Goal: Information Seeking & Learning: Learn about a topic

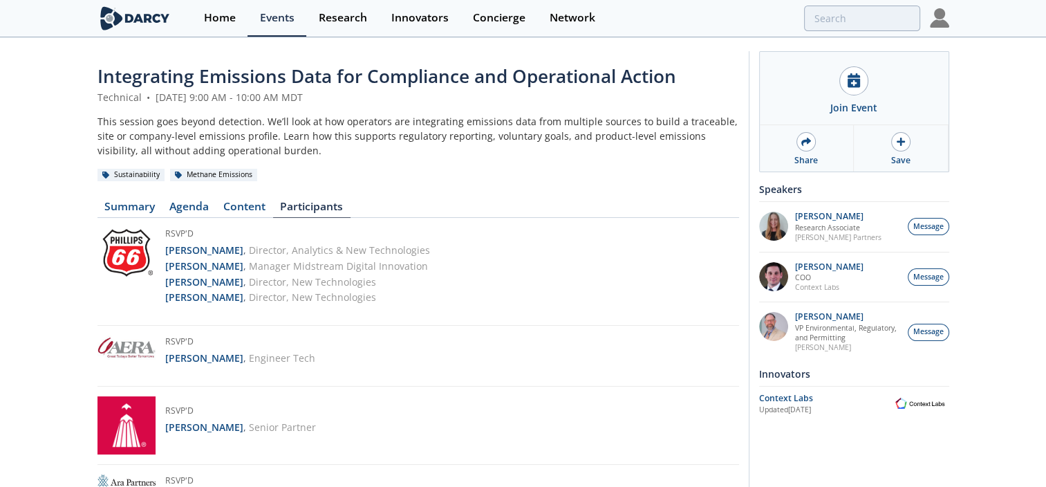
click at [326, 143] on div "This session goes beyond detection. We’ll look at how operators are integrating…" at bounding box center [417, 136] width 641 height 44
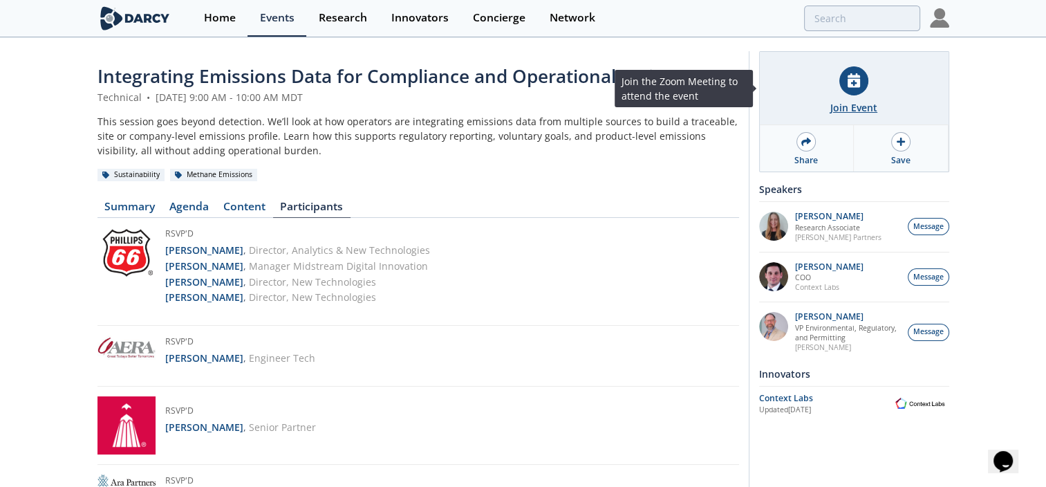
click at [850, 83] on icon at bounding box center [853, 80] width 12 height 15
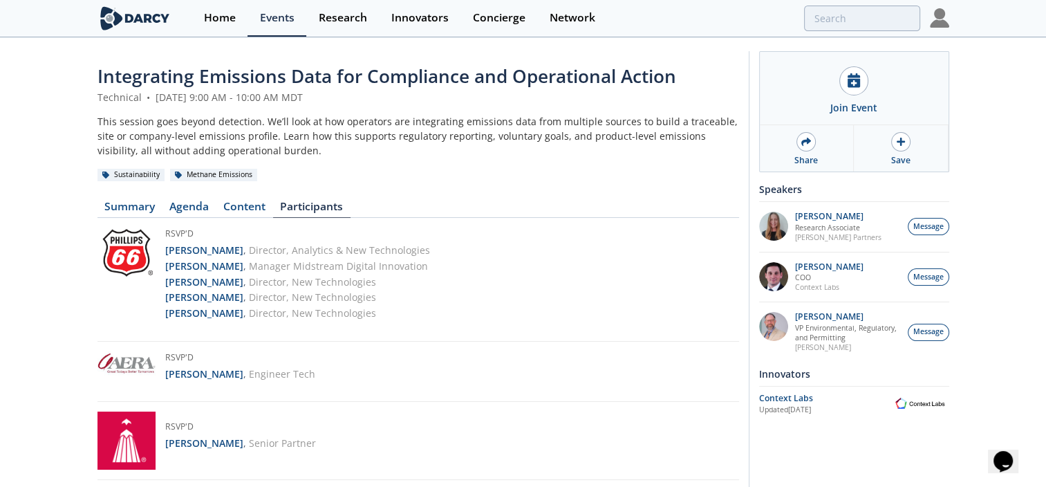
click at [476, 150] on div "This session goes beyond detection. We’ll look at how operators are integrating…" at bounding box center [417, 136] width 641 height 44
click at [227, 17] on div "Home" at bounding box center [220, 17] width 32 height 11
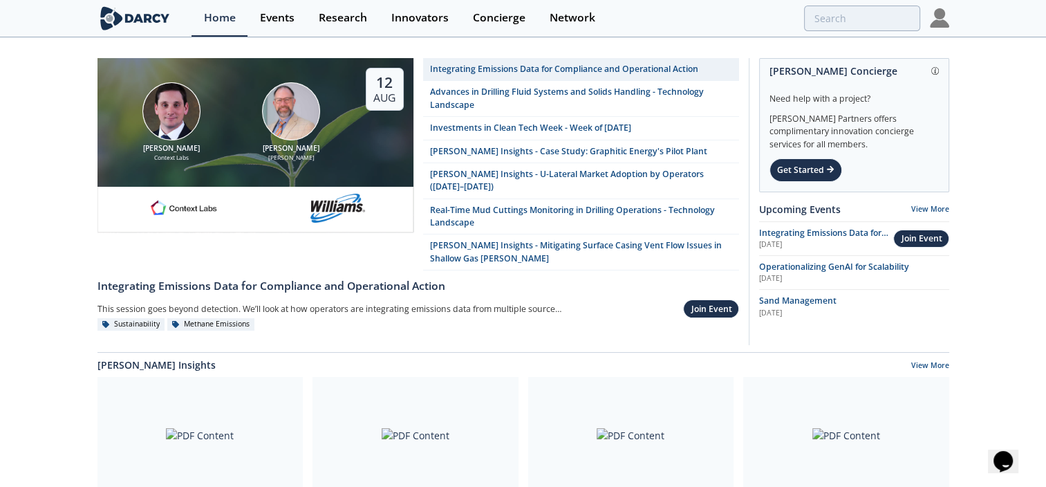
click at [364, 152] on div "[PERSON_NAME] Context Labs [PERSON_NAME] [DATE]" at bounding box center [255, 122] width 316 height 129
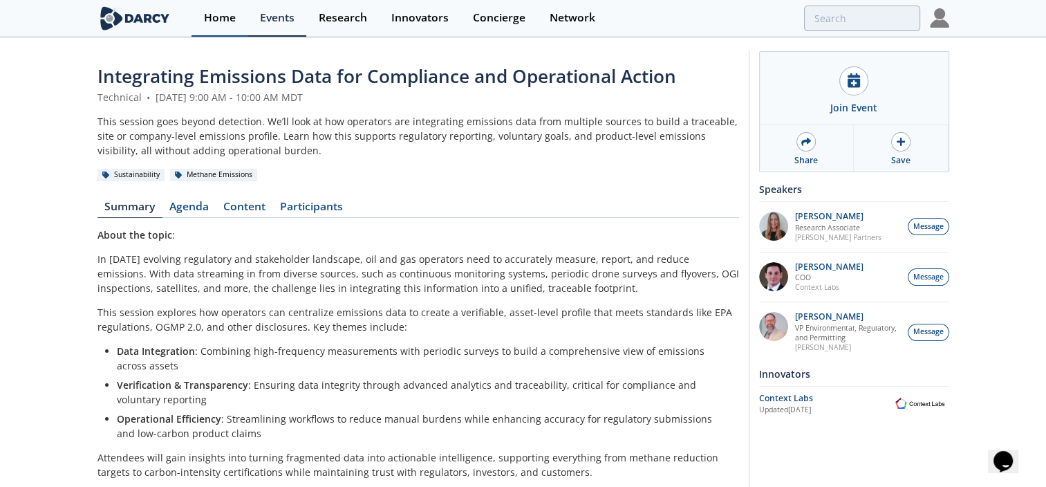
click at [215, 15] on div "Home" at bounding box center [220, 17] width 32 height 11
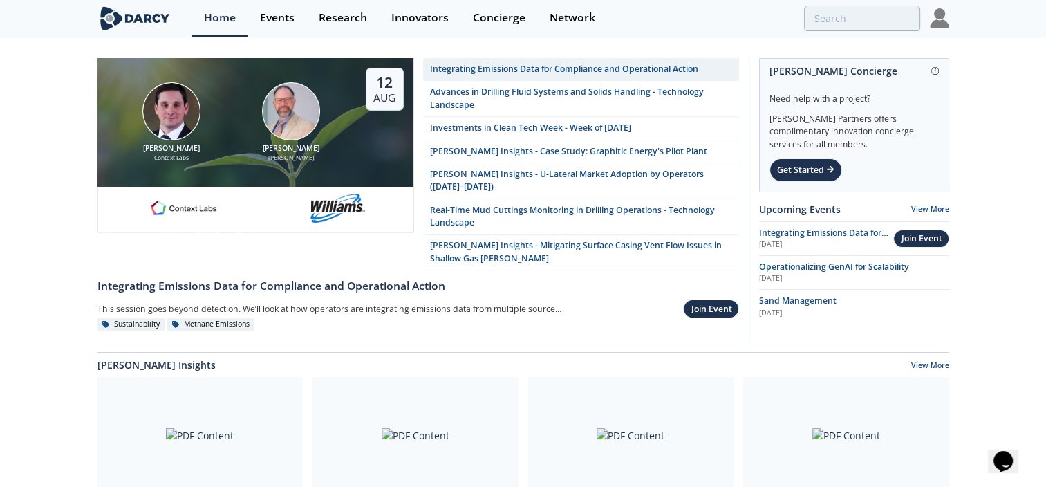
click at [0, 175] on html "Home Events Research Innovators Concierge Network" at bounding box center [523, 243] width 1046 height 487
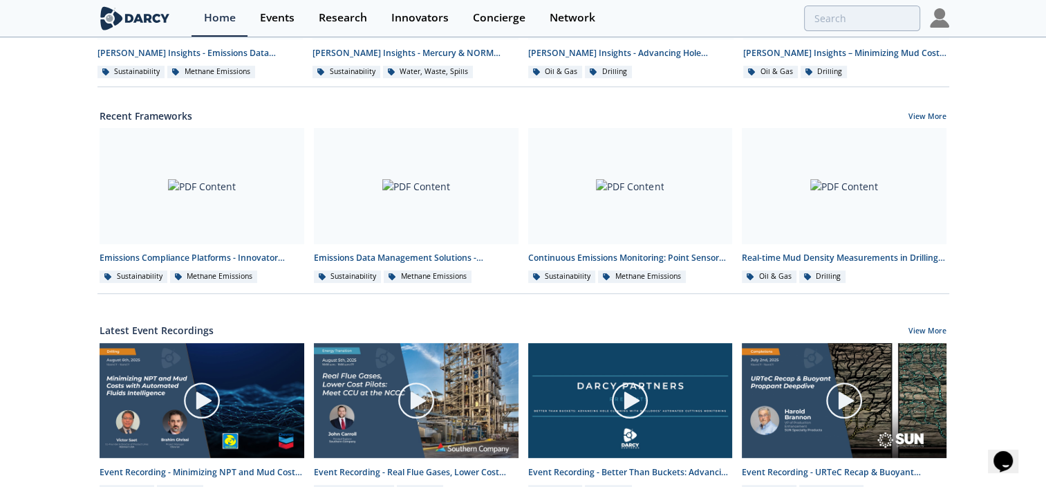
scroll to position [447, 0]
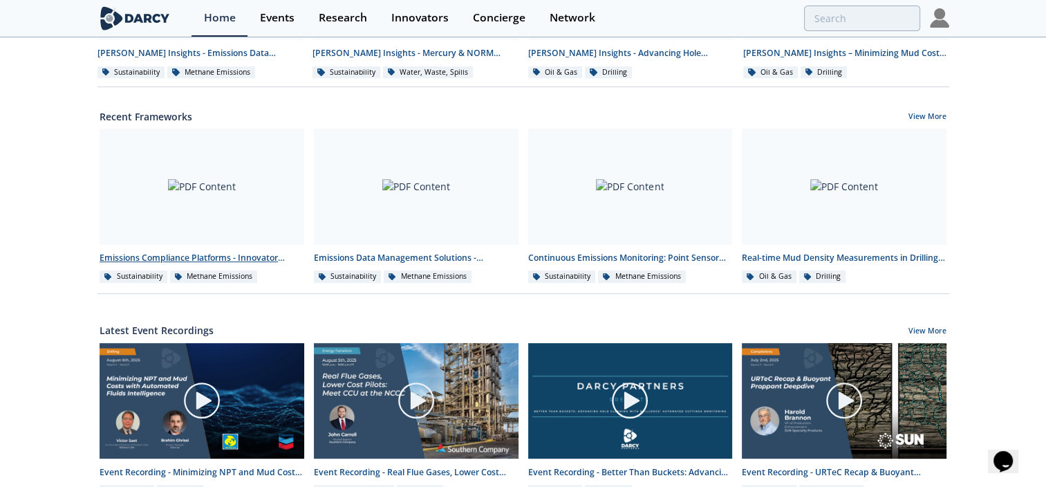
click at [100, 188] on div at bounding box center [202, 187] width 205 height 116
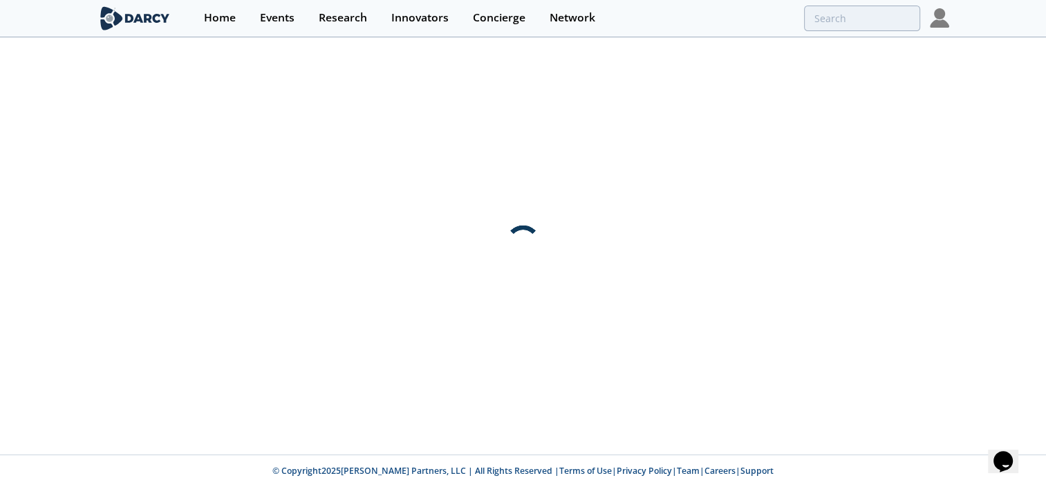
scroll to position [0, 0]
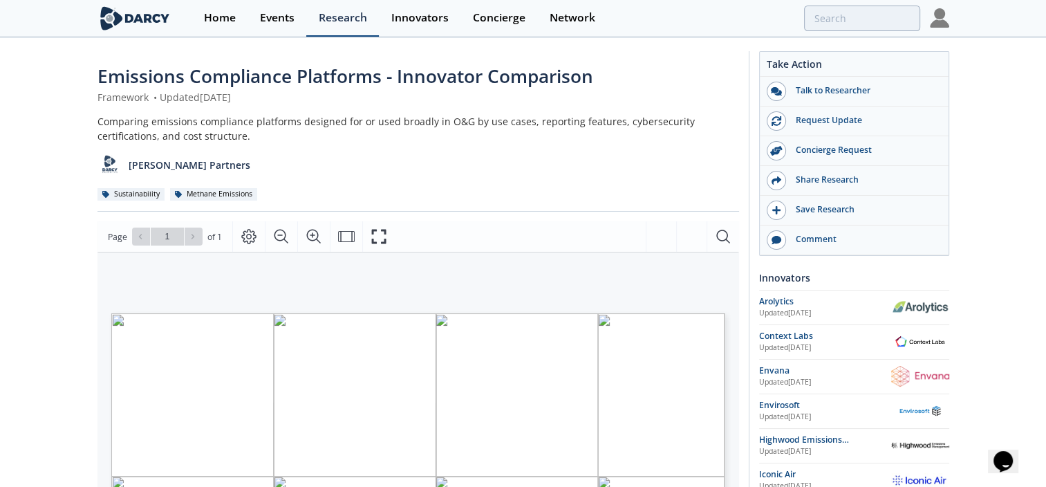
click at [352, 16] on div "Research" at bounding box center [343, 17] width 48 height 11
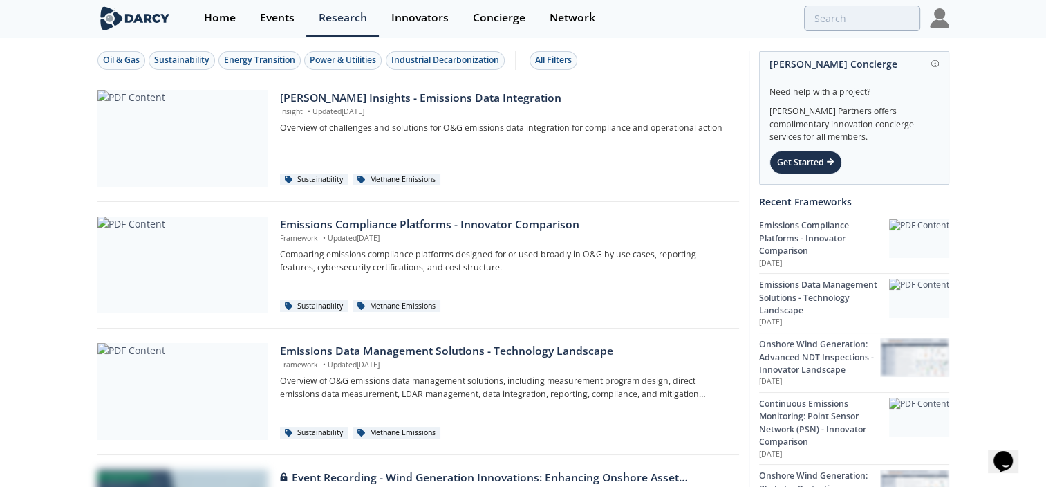
click at [205, 151] on div at bounding box center [182, 138] width 171 height 97
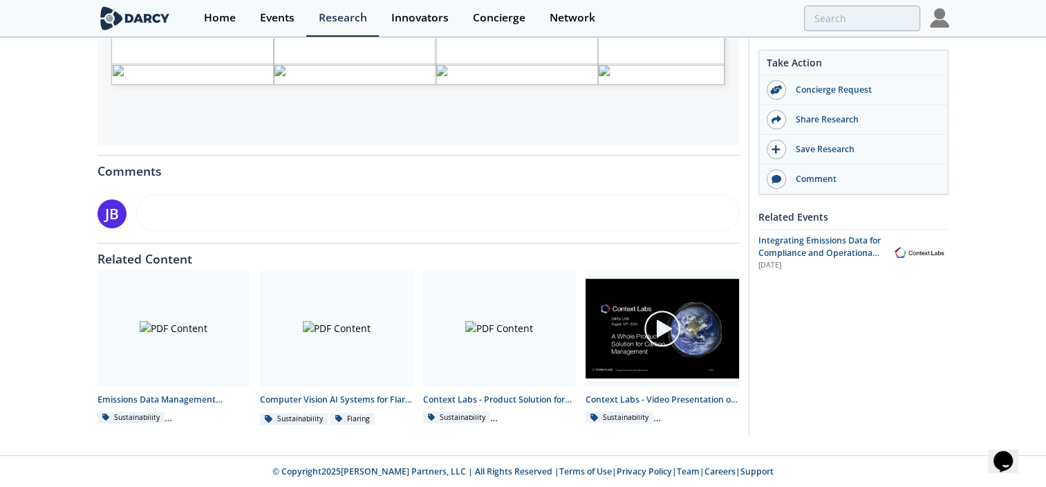
scroll to position [133, 0]
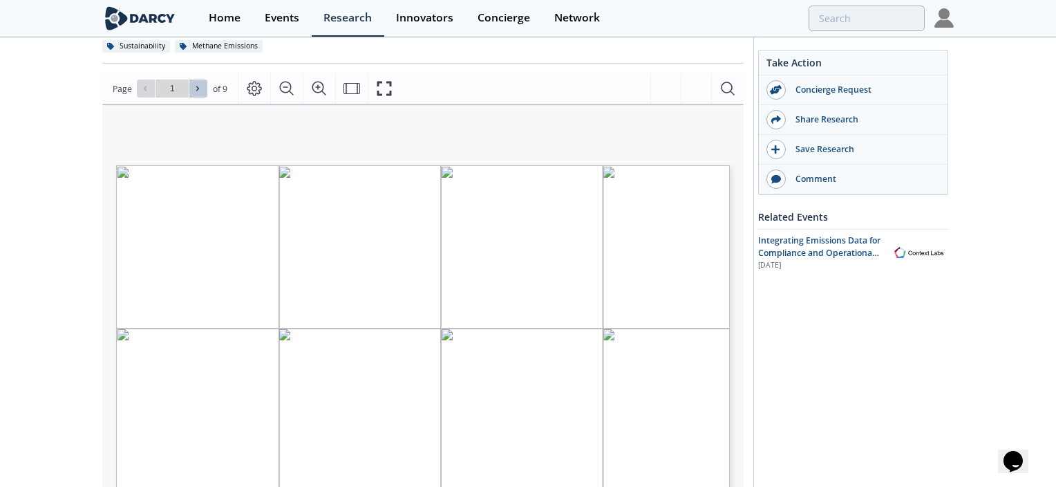
click at [199, 86] on icon at bounding box center [198, 88] width 8 height 8
type input "2"
click at [199, 86] on icon at bounding box center [198, 88] width 8 height 8
type input "3"
click at [199, 86] on icon at bounding box center [198, 88] width 8 height 8
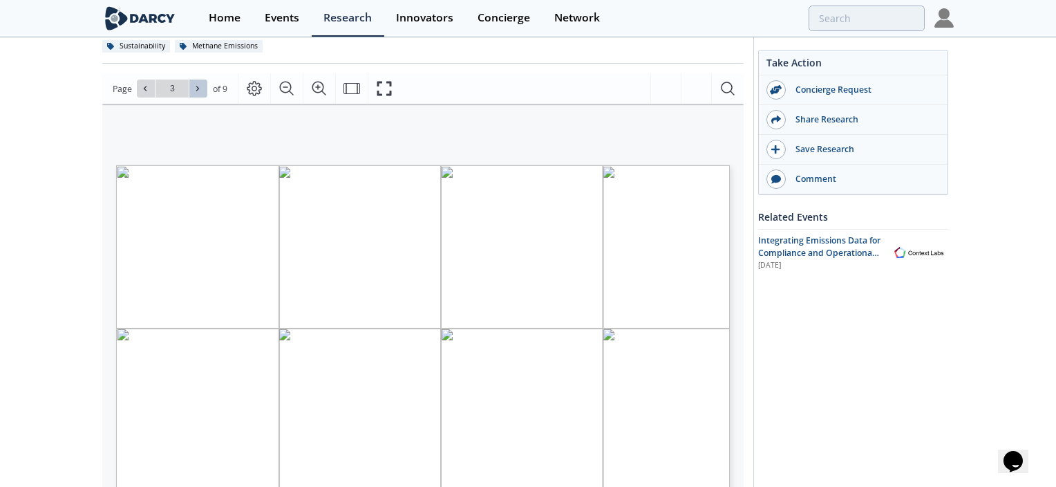
type input "4"
click at [199, 86] on icon at bounding box center [198, 88] width 8 height 8
type input "7"
